Goal: Task Accomplishment & Management: Manage account settings

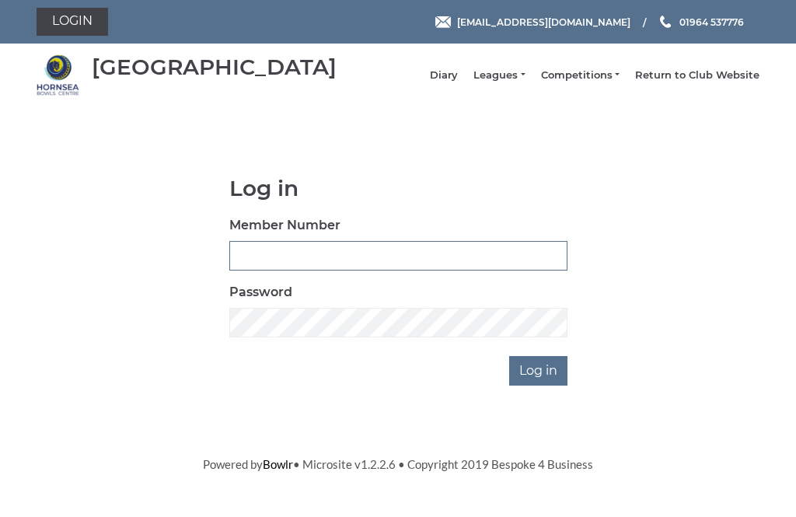
click at [271, 270] on input "Member Number" at bounding box center [398, 256] width 338 height 30
click at [278, 262] on body "Login hornseaindoorbowls@gmail.com 01964 537776 Hornsea Bowls Centre" at bounding box center [398, 236] width 796 height 473
click at [269, 269] on input "Member Number" at bounding box center [398, 256] width 338 height 30
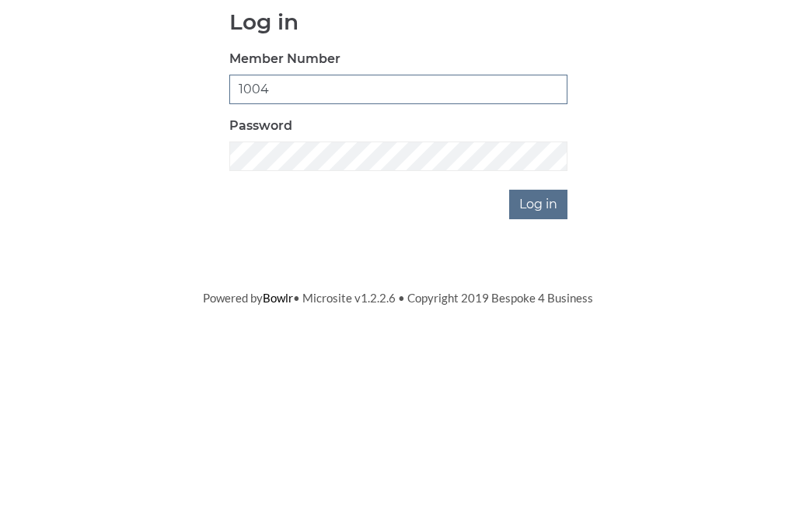
type input "1004"
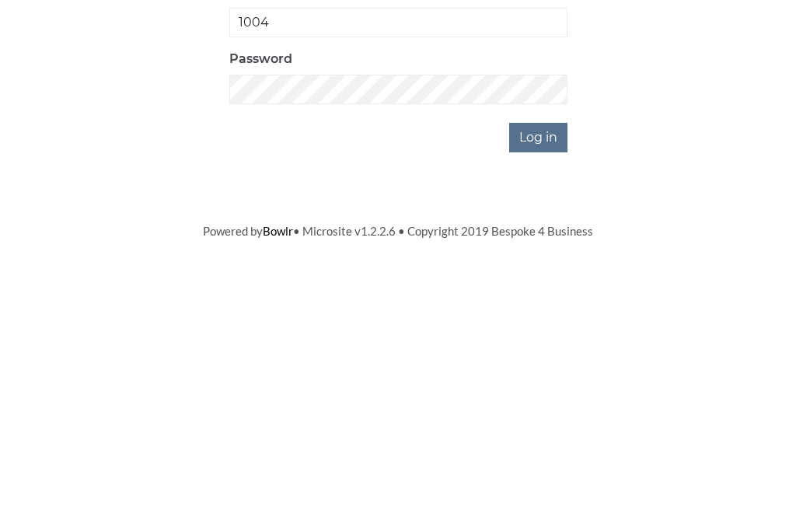
click at [539, 356] on input "Log in" at bounding box center [538, 371] width 58 height 30
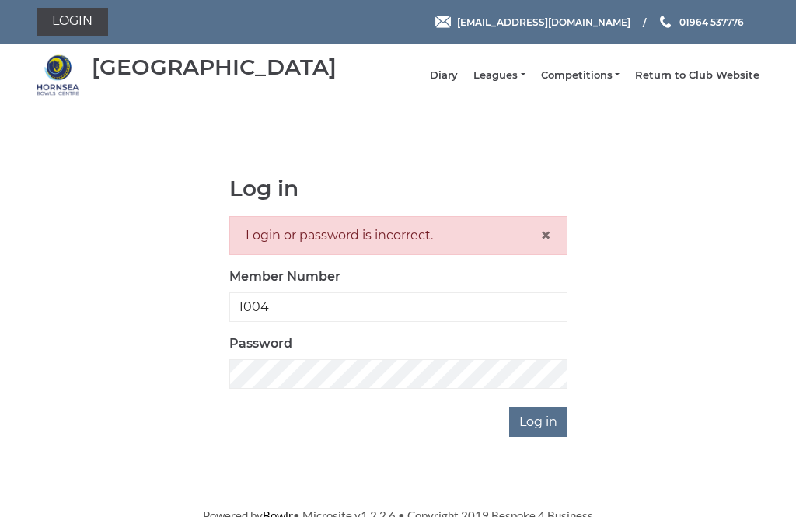
click at [549, 243] on span "×" at bounding box center [545, 235] width 11 height 23
